Goal: Information Seeking & Learning: Check status

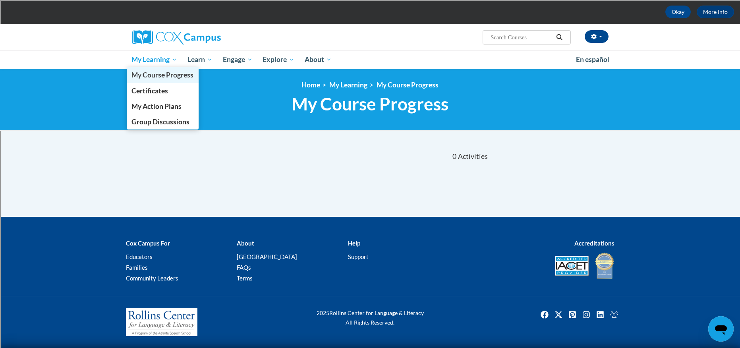
click at [144, 78] on span "My Course Progress" at bounding box center [163, 75] width 62 height 8
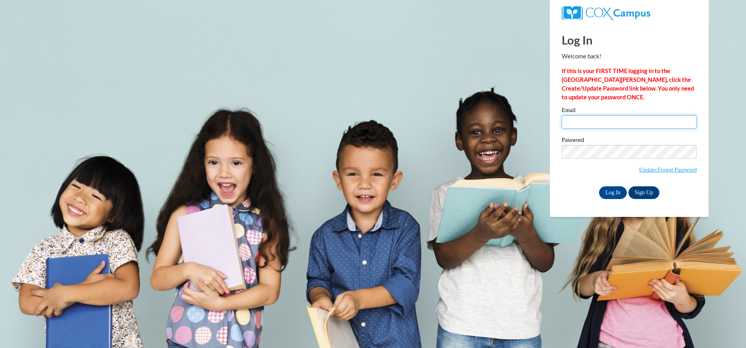
click at [634, 123] on input "Email" at bounding box center [629, 122] width 135 height 14
type input "kkoepsell@shorewood.k12.wi.us"
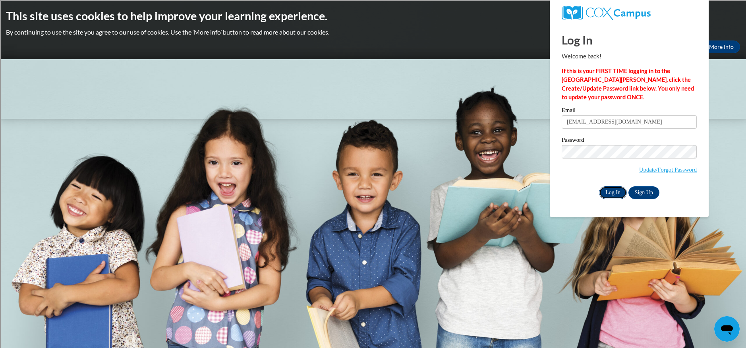
click at [616, 195] on input "Log In" at bounding box center [613, 192] width 28 height 13
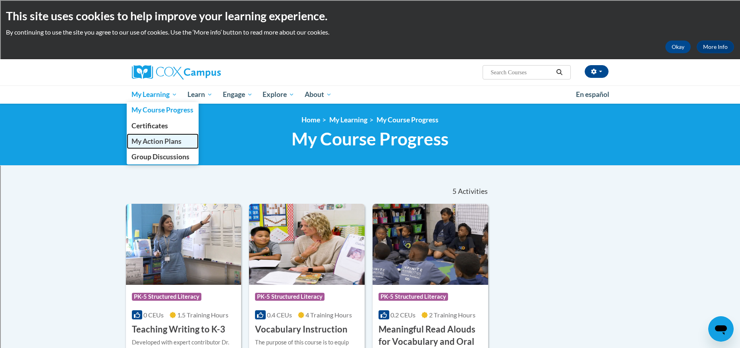
click at [137, 143] on span "My Action Plans" at bounding box center [157, 141] width 50 height 8
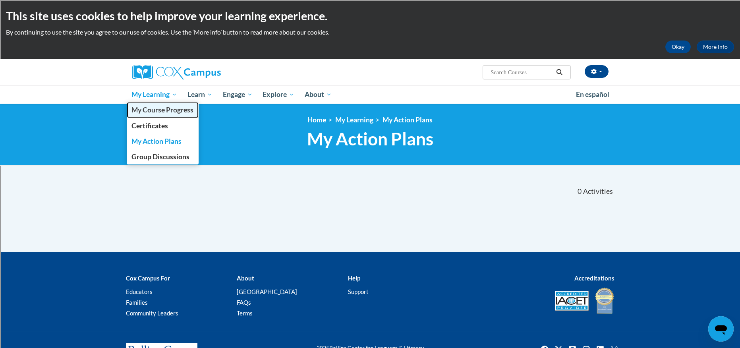
click at [141, 110] on span "My Course Progress" at bounding box center [163, 110] width 62 height 8
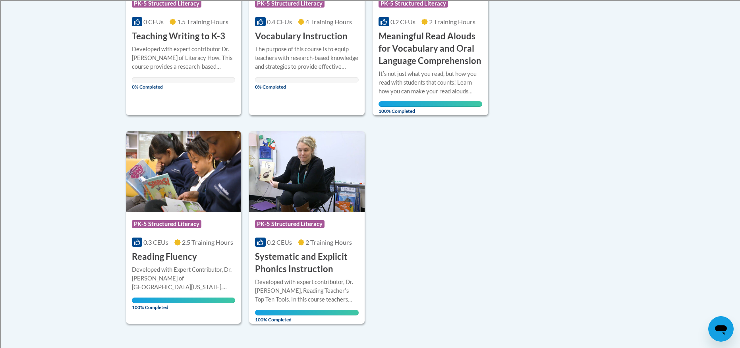
scroll to position [116, 0]
